Goal: Information Seeking & Learning: Learn about a topic

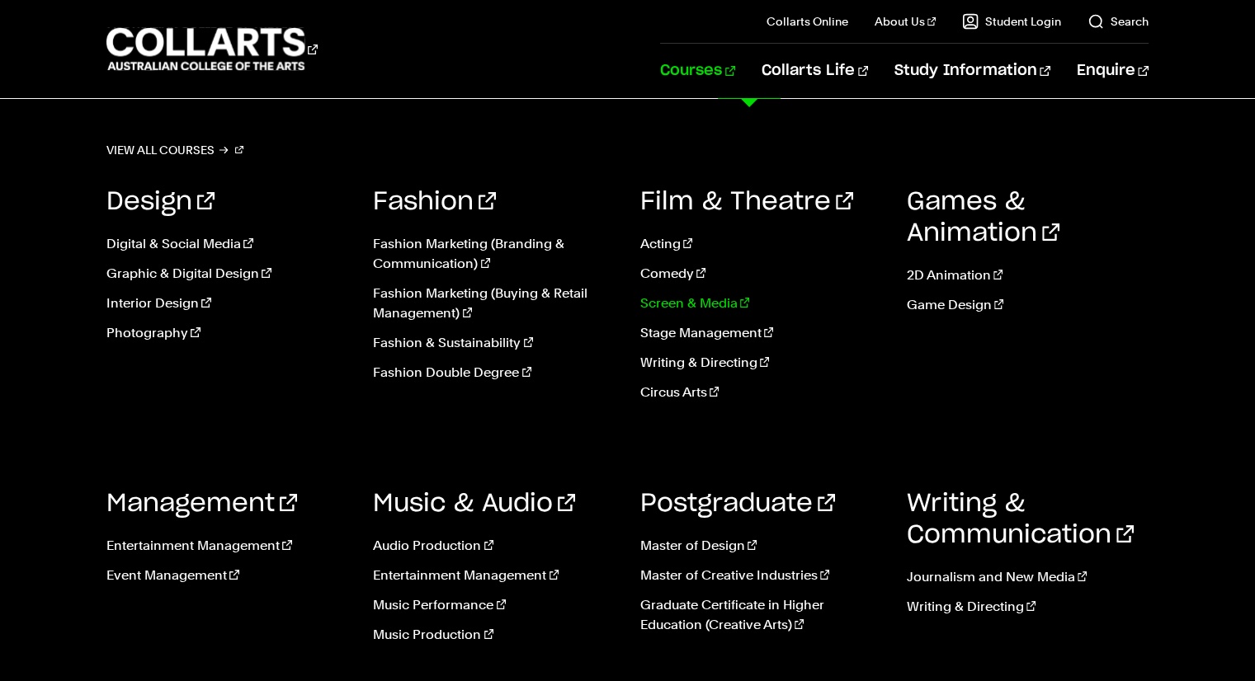
click at [700, 300] on link "Screen & Media" at bounding box center [761, 304] width 242 height 20
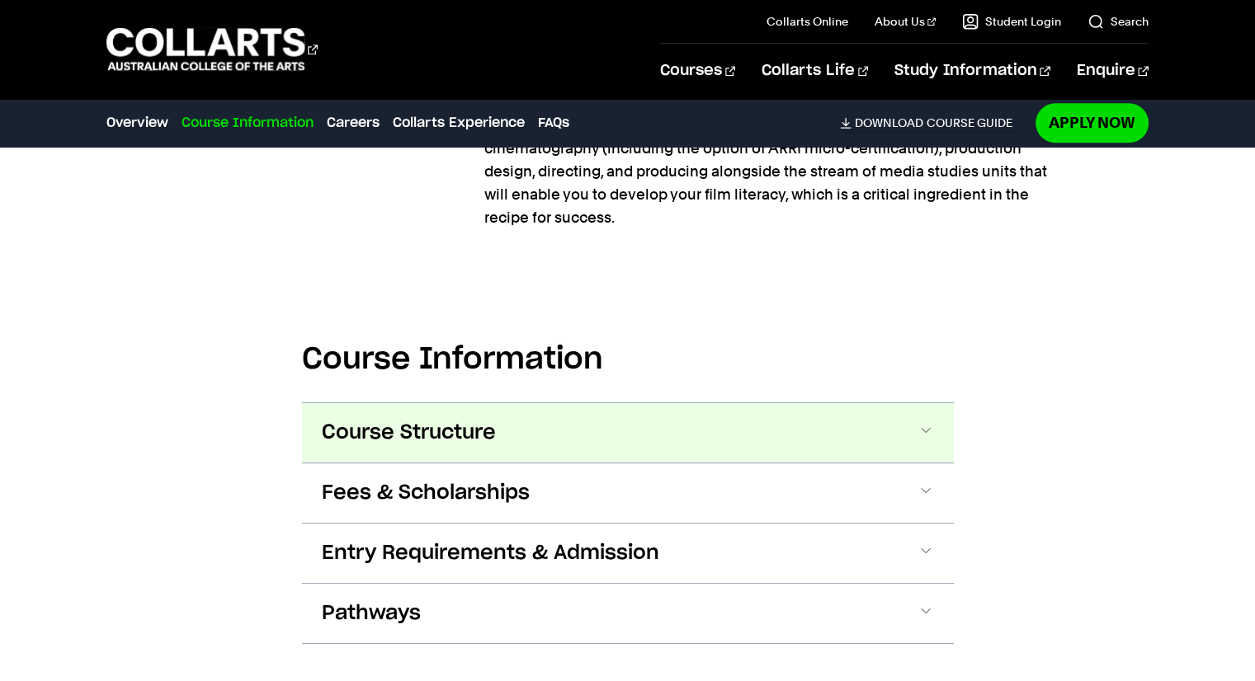
click at [413, 437] on span "Course Structure" at bounding box center [409, 433] width 174 height 26
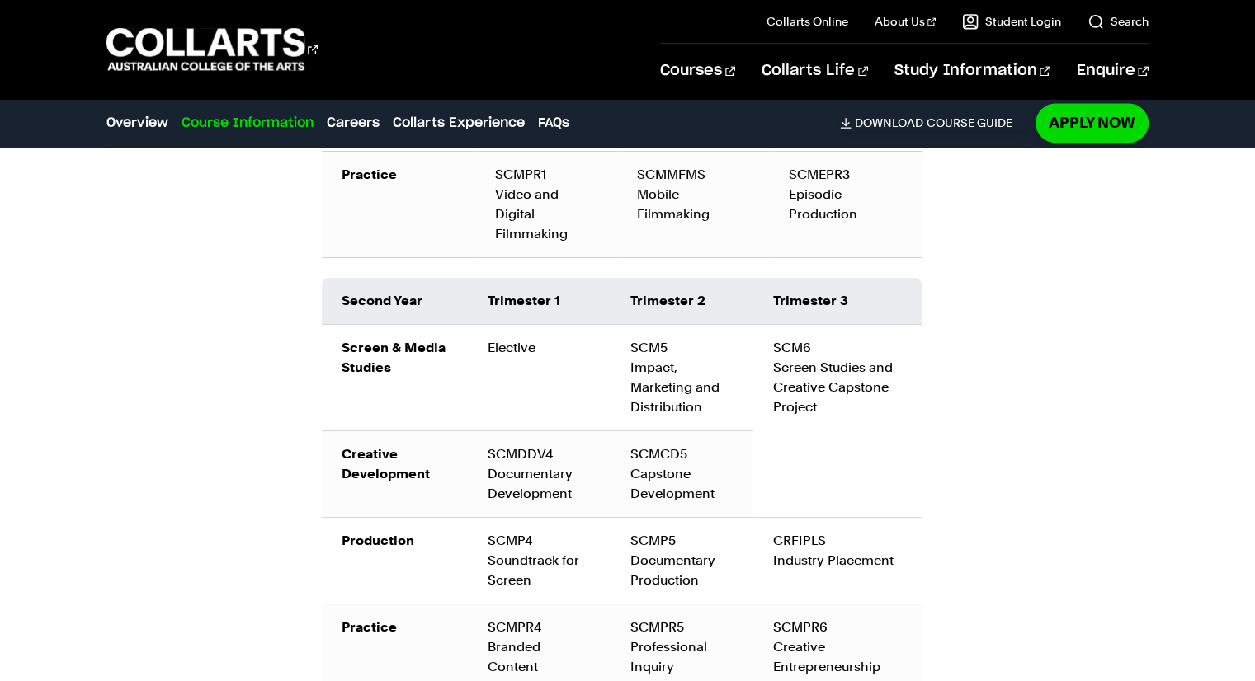
scroll to position [2313, 0]
